Goal: Task Accomplishment & Management: Complete application form

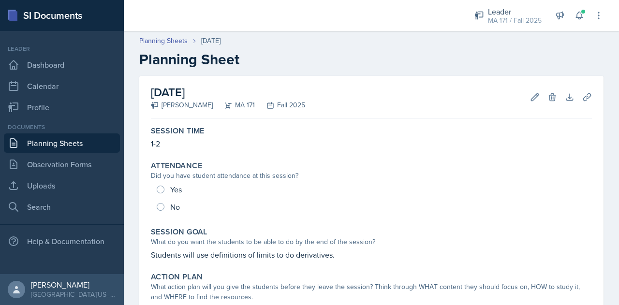
click at [84, 147] on link "Planning Sheets" at bounding box center [62, 142] width 116 height 19
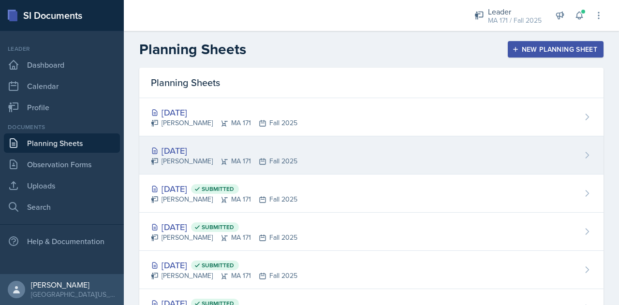
click at [280, 152] on div "[DATE]" at bounding box center [224, 150] width 147 height 13
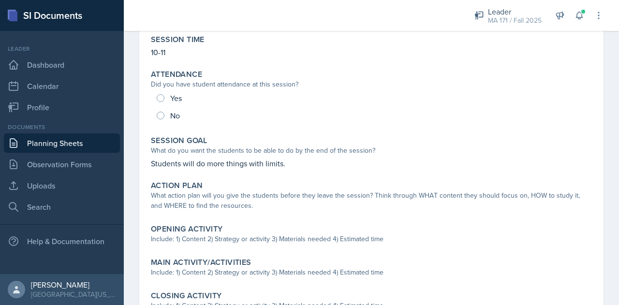
scroll to position [92, 0]
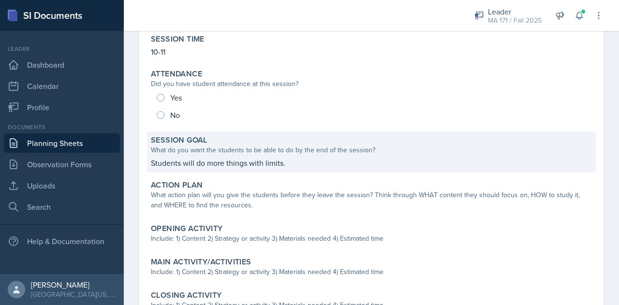
click at [288, 159] on p "Students will do more things with limits." at bounding box center [371, 163] width 441 height 12
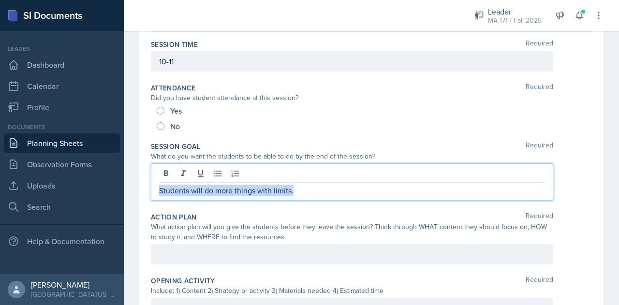
drag, startPoint x: 296, startPoint y: 175, endPoint x: 148, endPoint y: 187, distance: 148.4
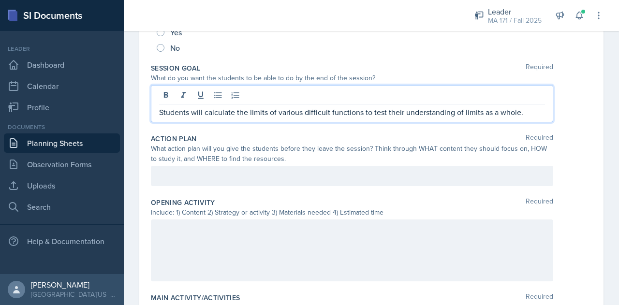
click at [250, 170] on p at bounding box center [352, 176] width 386 height 12
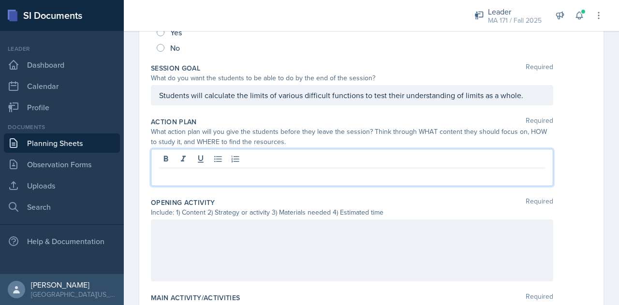
scroll to position [170, 0]
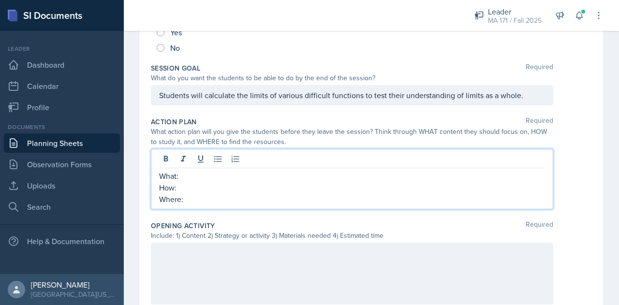
click at [268, 189] on p "How:" at bounding box center [352, 188] width 386 height 12
click at [259, 178] on p "What:" at bounding box center [352, 176] width 386 height 12
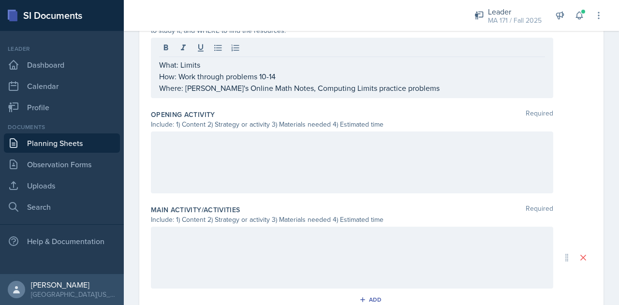
click at [249, 173] on div at bounding box center [352, 163] width 402 height 62
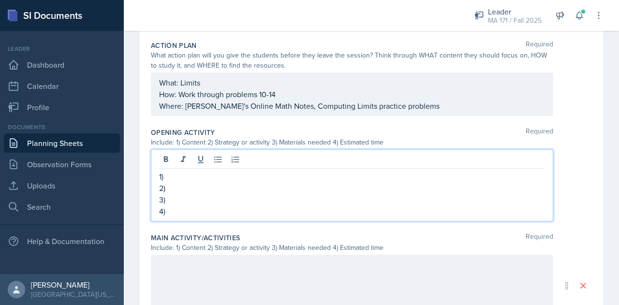
scroll to position [247, 0]
click at [225, 176] on p "1)" at bounding box center [352, 177] width 386 height 12
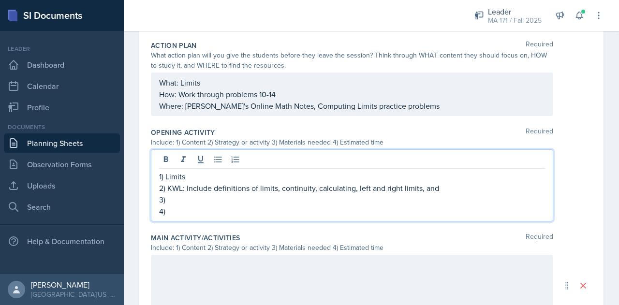
click at [442, 188] on p "2) KWL: Include definitions of limits, continuity, calculating, left and right …" at bounding box center [352, 188] width 386 height 12
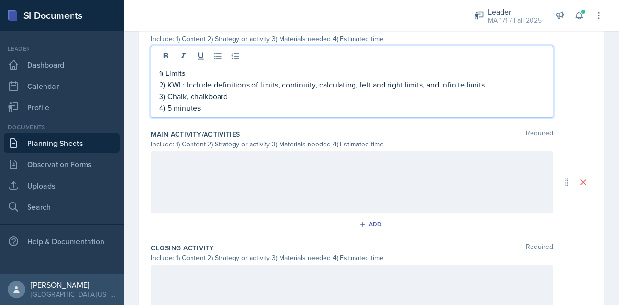
click at [277, 161] on p at bounding box center [352, 162] width 386 height 12
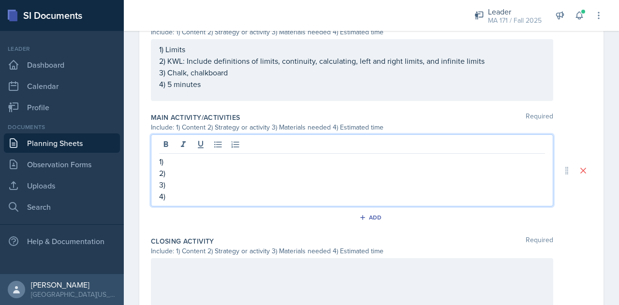
click at [205, 162] on p "1)" at bounding box center [352, 162] width 386 height 12
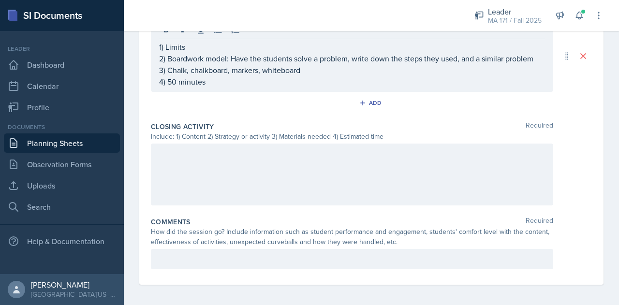
click at [212, 175] on div at bounding box center [352, 175] width 402 height 62
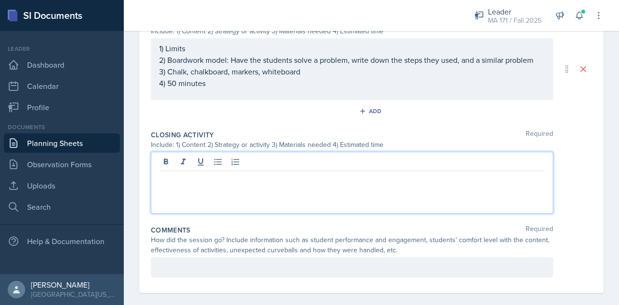
scroll to position [453, 0]
click at [238, 191] on div at bounding box center [352, 183] width 402 height 62
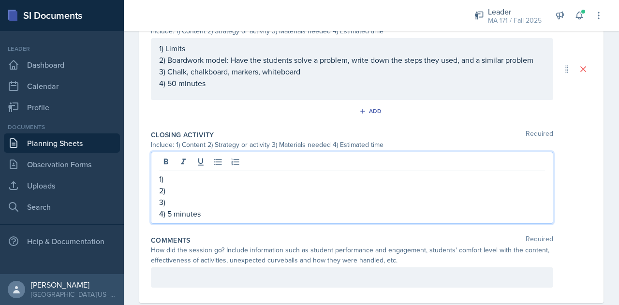
click at [218, 191] on p "2)" at bounding box center [352, 191] width 386 height 12
click at [176, 85] on p "4) 50 minutes" at bounding box center [352, 83] width 386 height 12
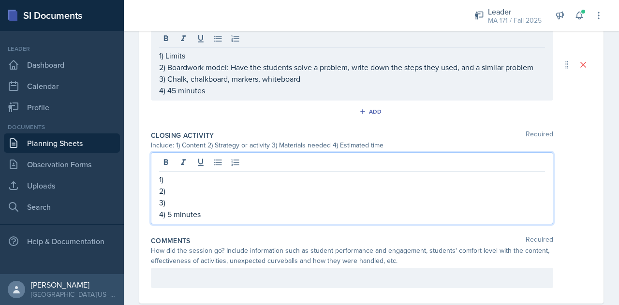
click at [170, 196] on div "1) 2) 3) 4) 5 minutes" at bounding box center [352, 197] width 386 height 46
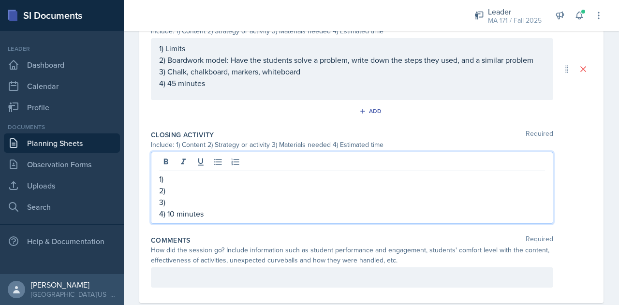
click at [200, 189] on p "2)" at bounding box center [352, 191] width 386 height 12
click at [180, 175] on p "1)" at bounding box center [352, 179] width 386 height 12
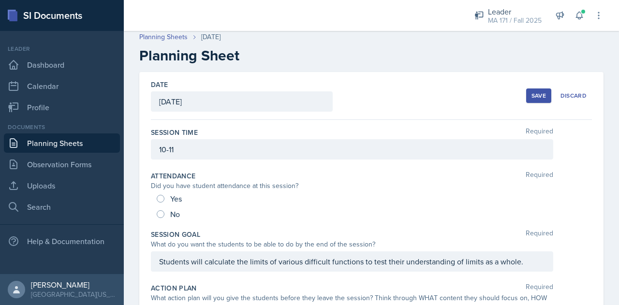
scroll to position [0, 0]
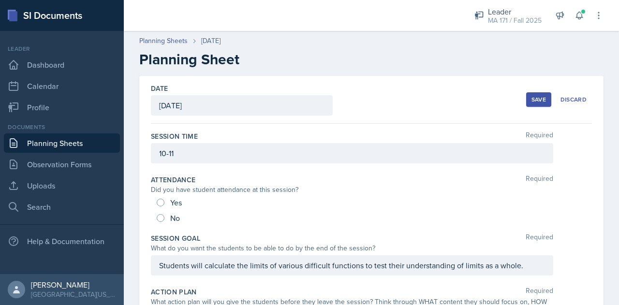
click at [531, 101] on div "Save" at bounding box center [538, 100] width 15 height 8
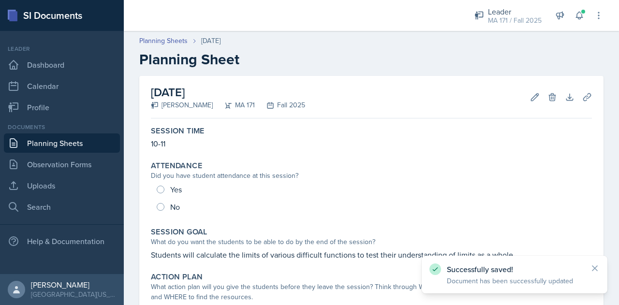
click at [78, 142] on link "Planning Sheets" at bounding box center [62, 142] width 116 height 19
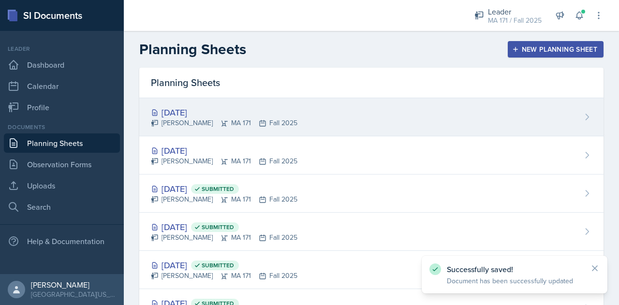
click at [250, 117] on div "[DATE]" at bounding box center [224, 112] width 147 height 13
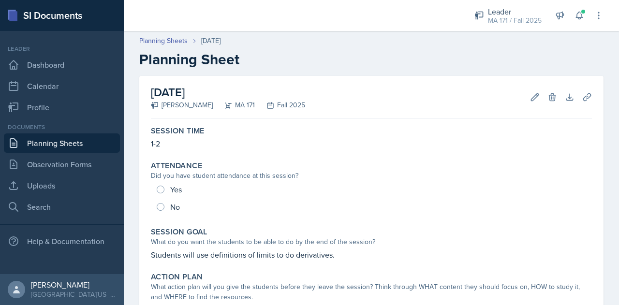
click at [107, 147] on link "Planning Sheets" at bounding box center [62, 142] width 116 height 19
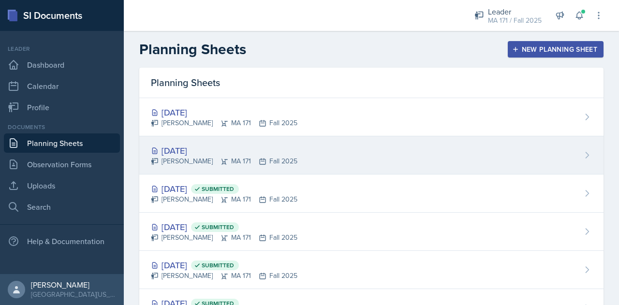
click at [213, 150] on div "[DATE]" at bounding box center [224, 150] width 147 height 13
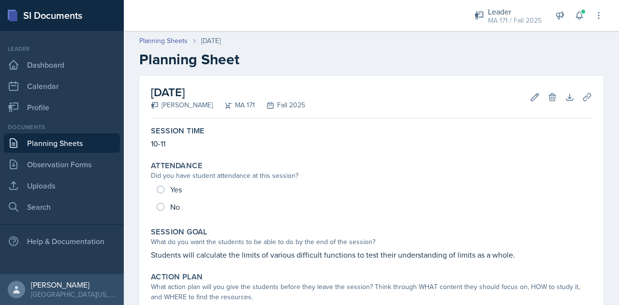
click at [107, 139] on link "Planning Sheets" at bounding box center [62, 142] width 116 height 19
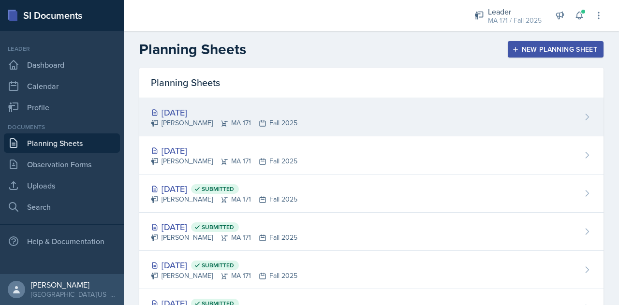
click at [214, 113] on div "[DATE]" at bounding box center [224, 112] width 147 height 13
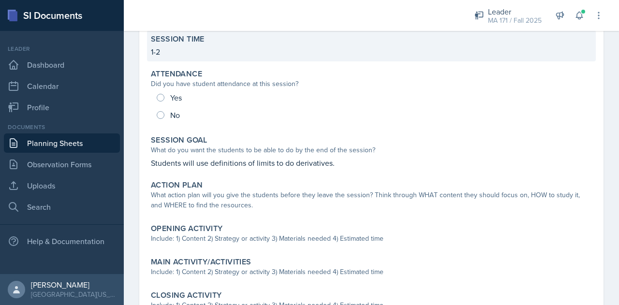
scroll to position [95, 0]
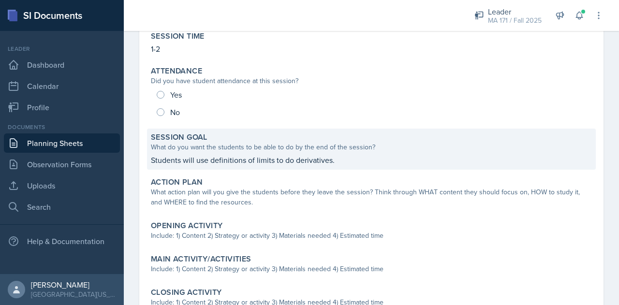
click at [280, 159] on p "Students will use definitions of limits to do derivatives." at bounding box center [371, 160] width 441 height 12
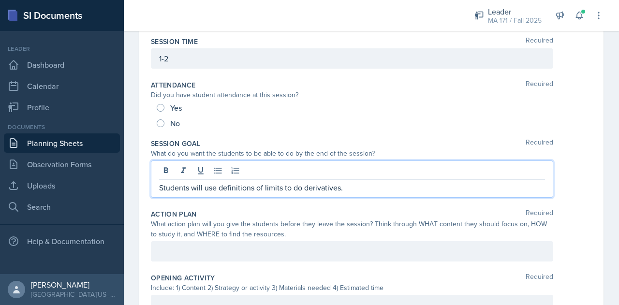
click at [369, 173] on div "Students will use definitions of limits to do derivatives." at bounding box center [352, 179] width 402 height 37
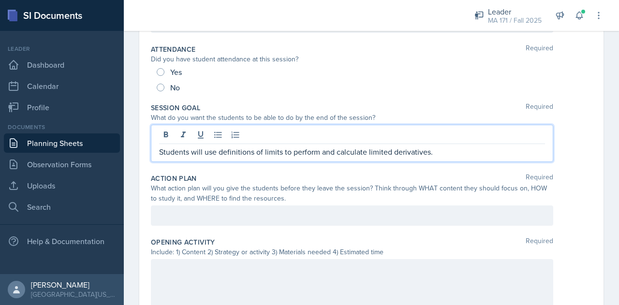
click at [301, 210] on p at bounding box center [352, 216] width 386 height 12
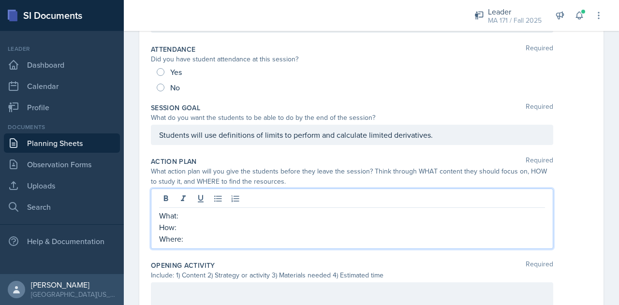
click at [287, 213] on p "What:" at bounding box center [352, 216] width 386 height 12
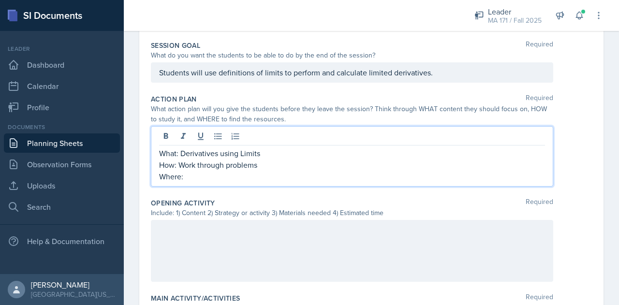
scroll to position [221, 0]
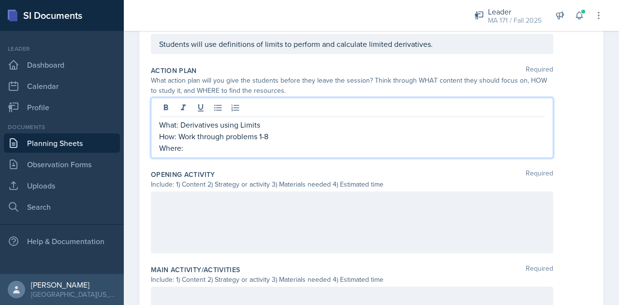
click at [251, 147] on p "Where:" at bounding box center [352, 148] width 386 height 12
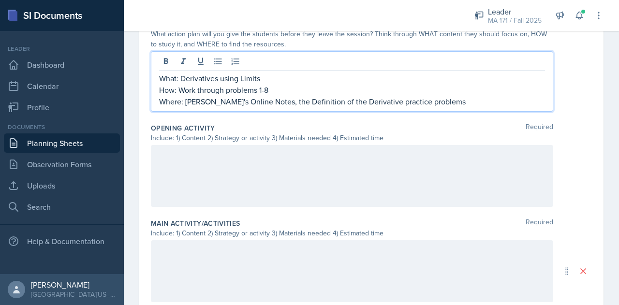
click at [234, 168] on div at bounding box center [352, 176] width 402 height 62
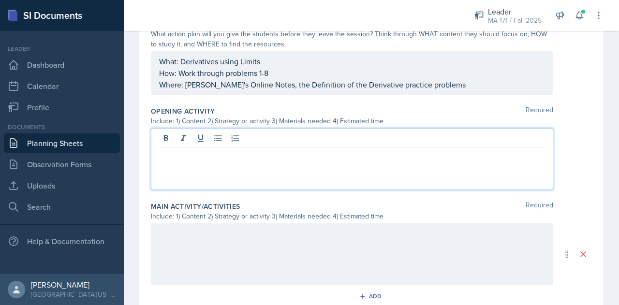
scroll to position [284, 0]
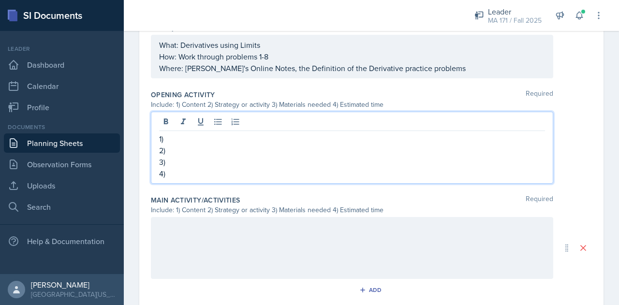
click at [189, 165] on p "3)" at bounding box center [352, 162] width 386 height 12
click at [197, 176] on p "4)" at bounding box center [352, 174] width 386 height 12
drag, startPoint x: 208, startPoint y: 159, endPoint x: 168, endPoint y: 156, distance: 39.7
click at [168, 156] on p "3) 10 minutes" at bounding box center [352, 162] width 386 height 12
click at [188, 174] on p "4)" at bounding box center [352, 174] width 386 height 12
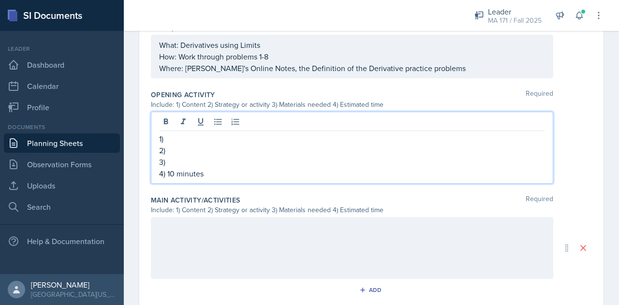
click at [187, 162] on p "3)" at bounding box center [352, 162] width 386 height 12
click at [185, 137] on p "1)" at bounding box center [352, 139] width 386 height 12
click at [216, 145] on p "2)" at bounding box center [352, 151] width 386 height 12
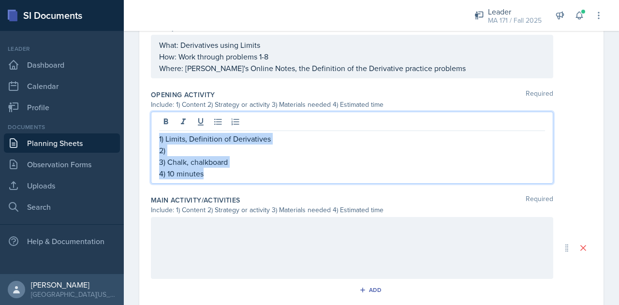
drag, startPoint x: 209, startPoint y: 175, endPoint x: 150, endPoint y: 134, distance: 71.4
click at [150, 134] on div "Date [DATE] [DATE] 31 1 2 3 4 5 6 7 8 9 10 11 12 13 14 15 16 17 18 19 20 21 22 …" at bounding box center [371, 132] width 464 height 680
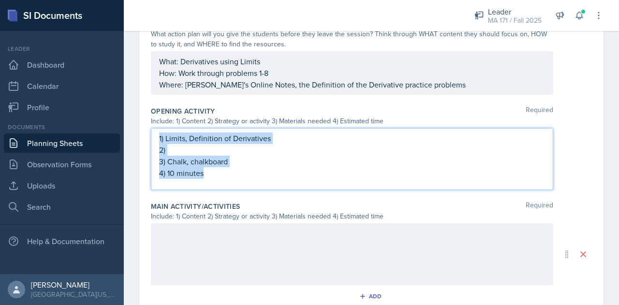
copy div "1) Limits, Definition of Derivatives 2) 3) Chalk, chalkboard 4) 10 minutes"
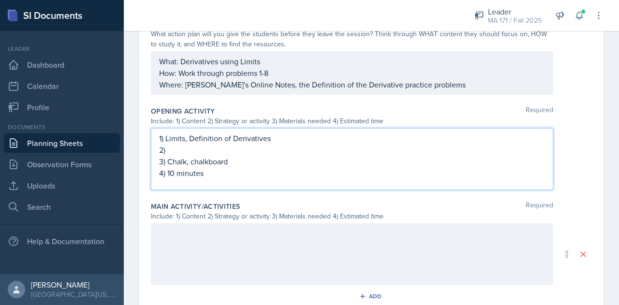
click at [207, 249] on div at bounding box center [352, 254] width 402 height 62
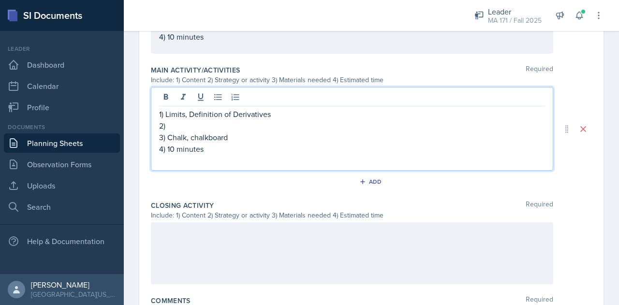
scroll to position [405, 0]
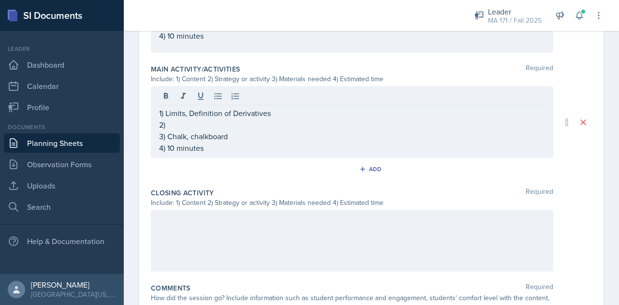
click at [212, 233] on div at bounding box center [352, 241] width 402 height 62
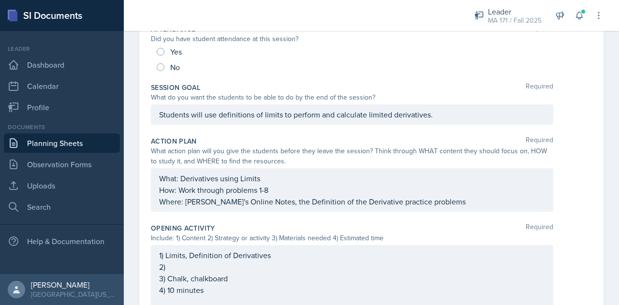
scroll to position [150, 0]
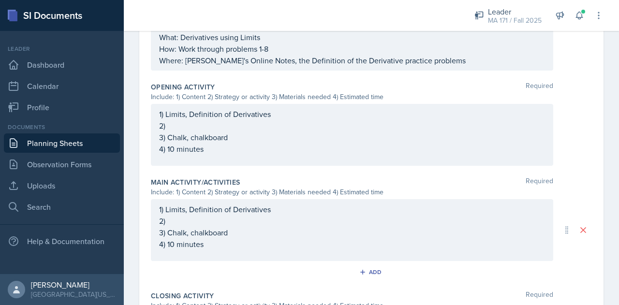
click at [247, 121] on p "2)" at bounding box center [352, 126] width 386 height 12
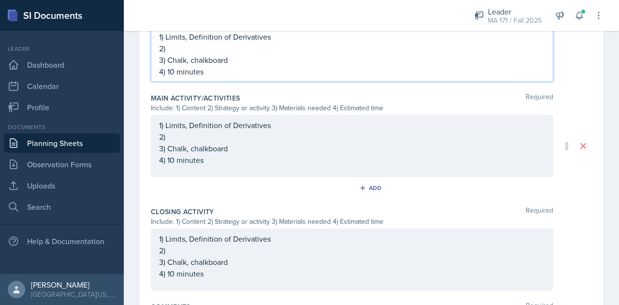
click at [170, 159] on p "4) 10 minutes" at bounding box center [352, 160] width 386 height 12
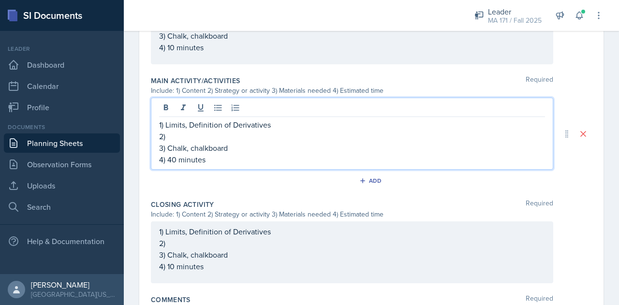
click at [247, 135] on p "2)" at bounding box center [352, 137] width 386 height 12
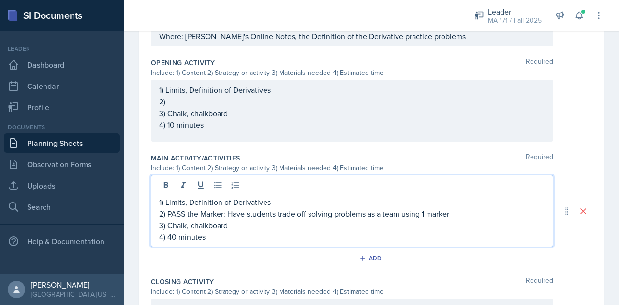
scroll to position [333, 0]
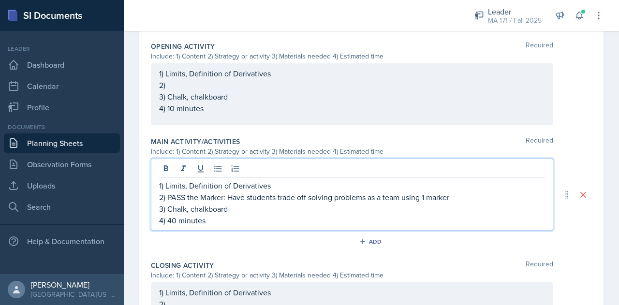
click at [210, 91] on p "2)" at bounding box center [352, 85] width 386 height 12
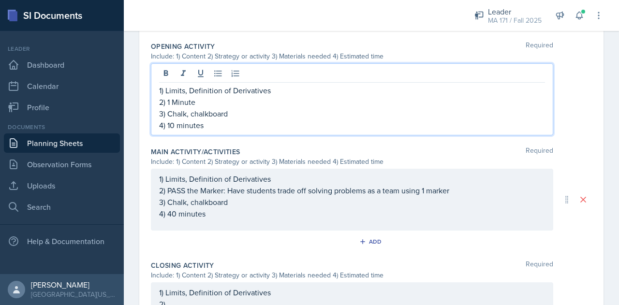
click at [173, 122] on p "4) 10 minutes" at bounding box center [352, 125] width 386 height 12
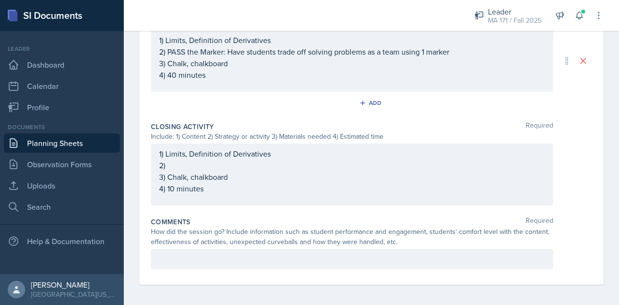
click at [175, 186] on div "1) Limits, Definition of Derivatives 2) 3) Chalk, chalkboard 4) 10 minutes" at bounding box center [352, 171] width 386 height 46
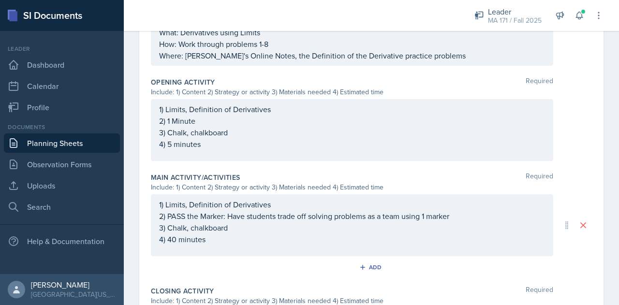
click at [207, 121] on p "2) 1 Minute" at bounding box center [352, 121] width 386 height 12
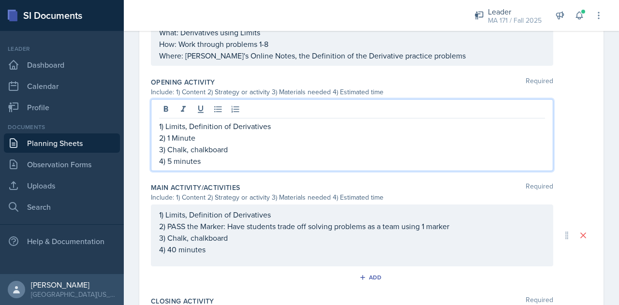
scroll to position [314, 0]
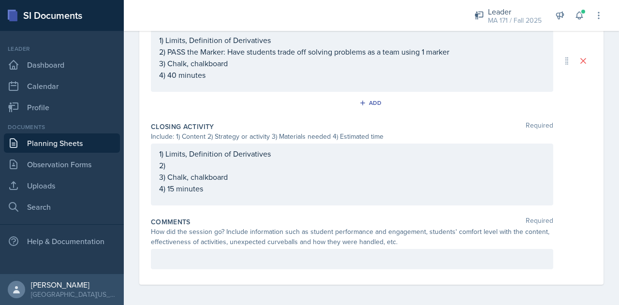
click at [208, 163] on div "1) Limits, Definition of Derivatives 2) 3) Chalk, chalkboard 4) 15 minutes" at bounding box center [352, 171] width 386 height 46
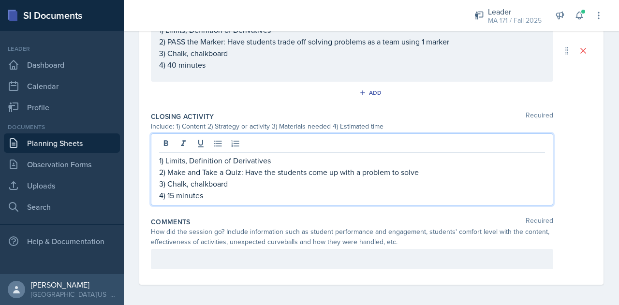
click at [305, 171] on p "2) Make and Take a Quiz: Have the students come up with a problem to solve" at bounding box center [352, 172] width 386 height 12
click at [432, 171] on p "2) Make and Take a Quiz: Have the students come up with a problem to solve" at bounding box center [352, 172] width 386 height 12
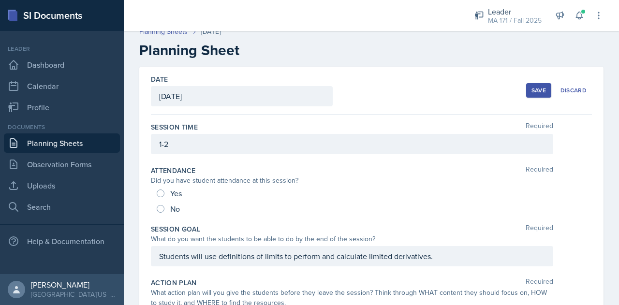
scroll to position [0, 0]
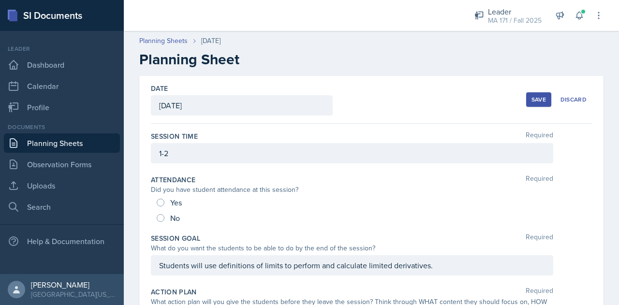
click at [531, 96] on div "Save" at bounding box center [538, 100] width 15 height 8
